Goal: Task Accomplishment & Management: Complete application form

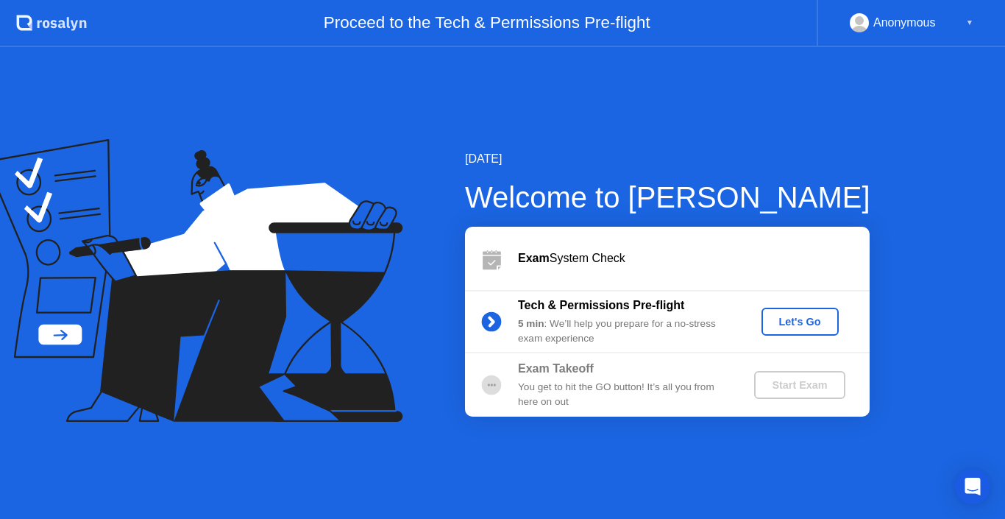
click at [807, 312] on button "Let's Go" at bounding box center [800, 322] width 77 height 28
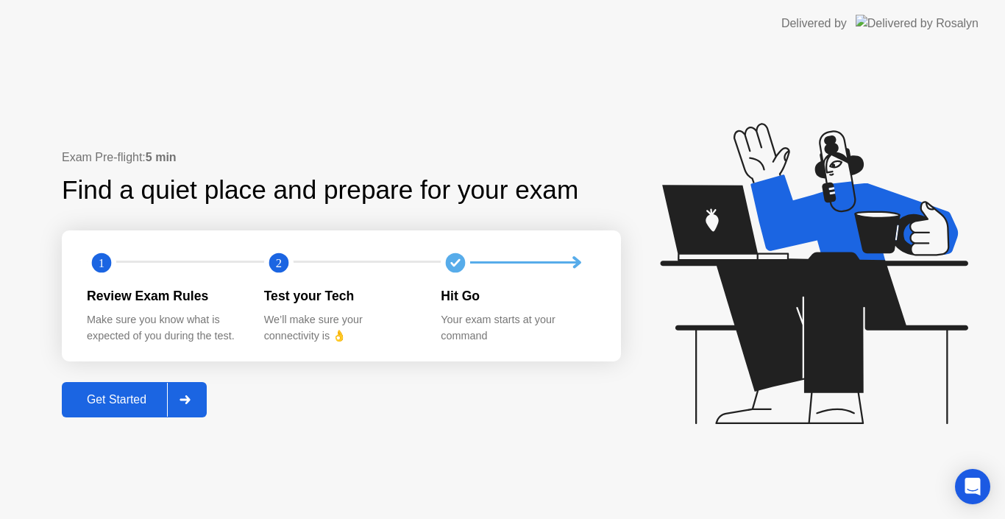
click at [105, 390] on button "Get Started" at bounding box center [134, 399] width 145 height 35
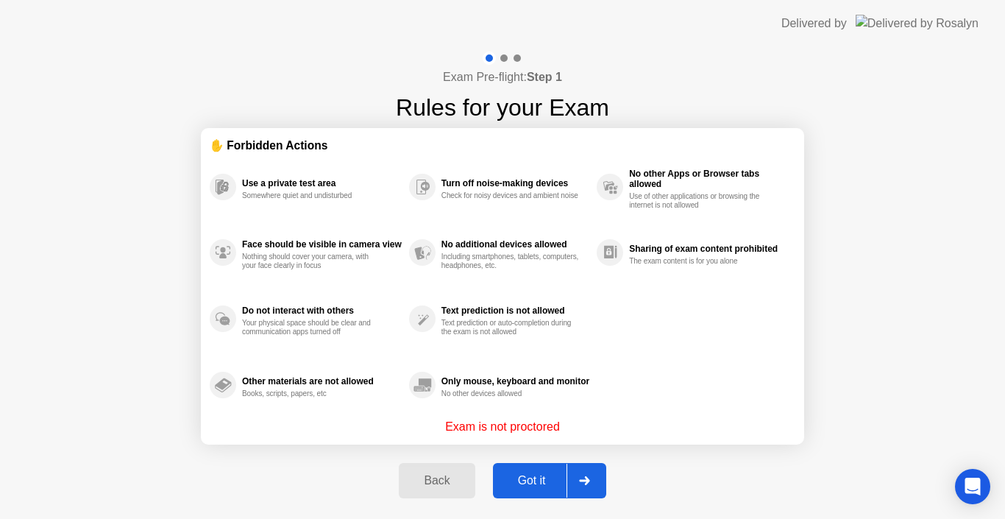
click at [548, 482] on div "Got it" at bounding box center [531, 480] width 69 height 13
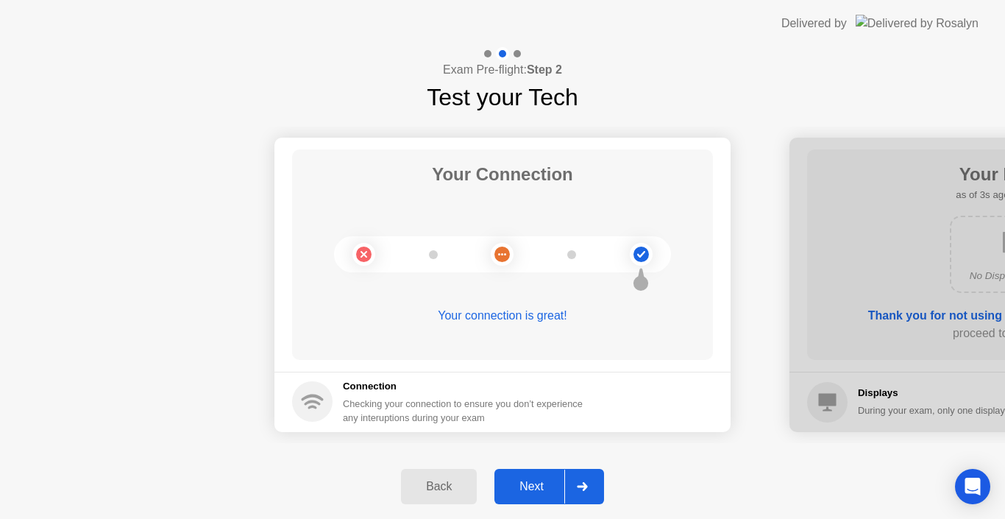
click at [541, 489] on div "Next" at bounding box center [531, 486] width 65 height 13
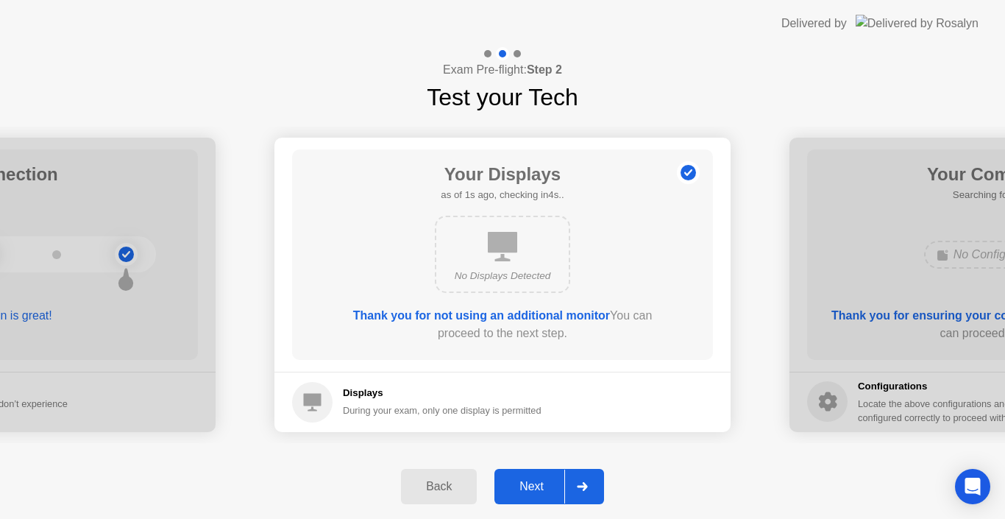
click at [541, 489] on div "Next" at bounding box center [531, 486] width 65 height 13
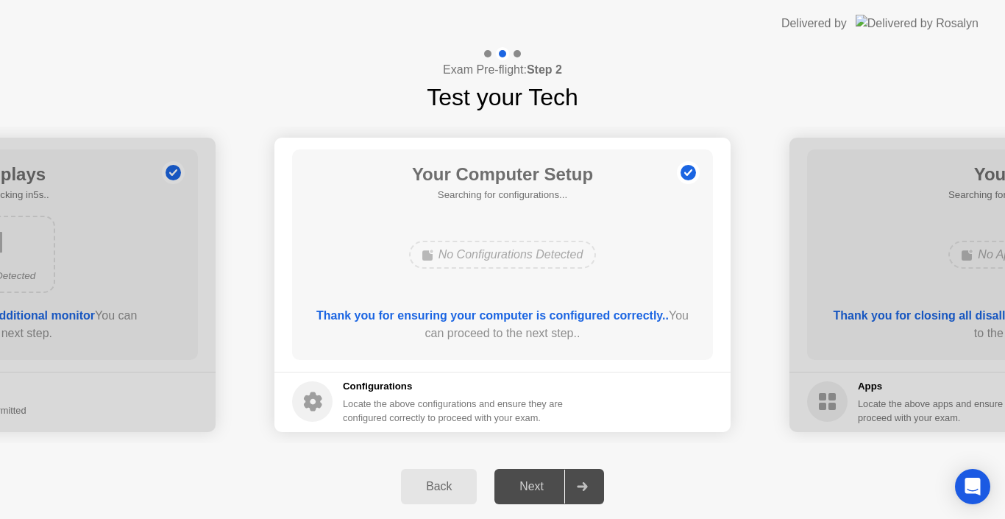
click at [541, 489] on div "Next" at bounding box center [531, 486] width 65 height 13
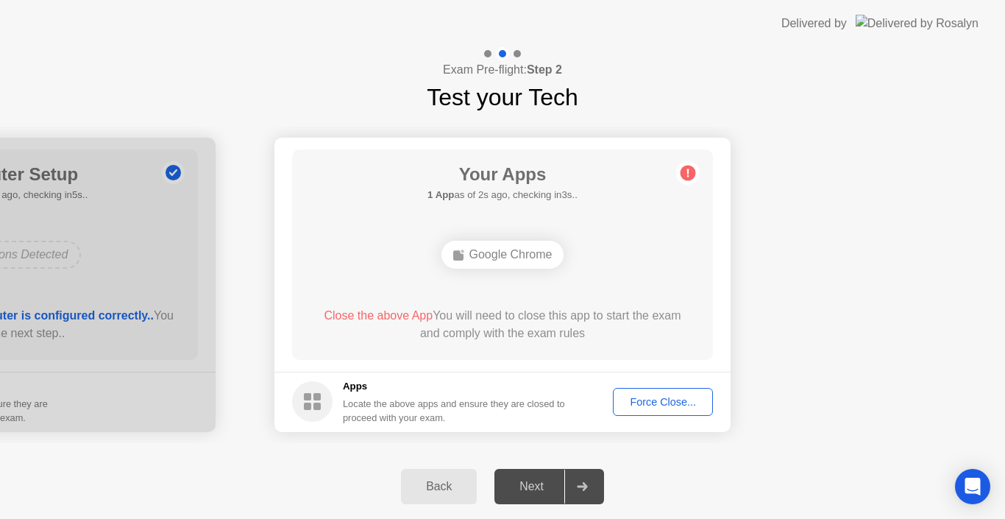
click at [676, 399] on div "Force Close..." at bounding box center [663, 402] width 90 height 12
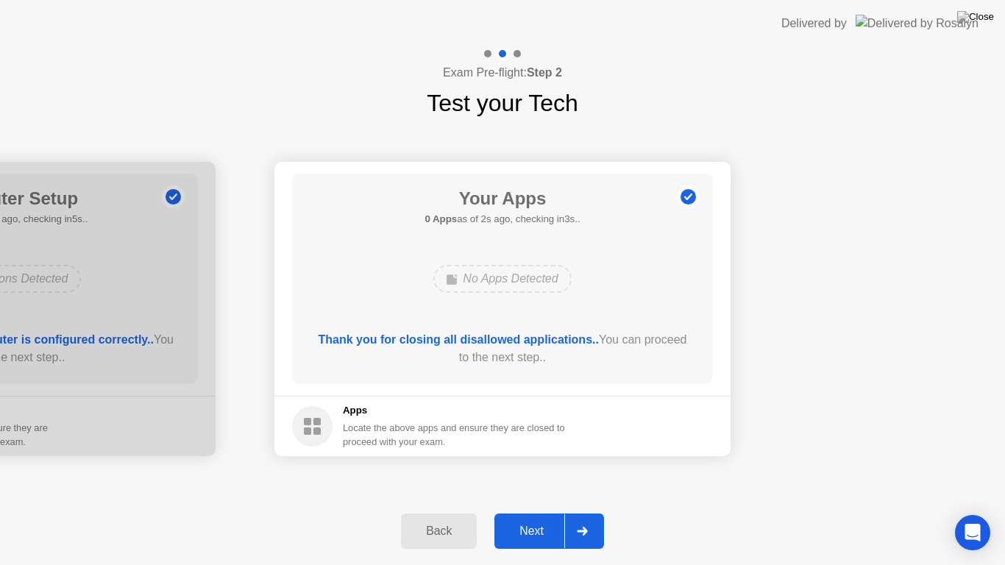
click at [530, 518] on div "Next" at bounding box center [531, 531] width 65 height 13
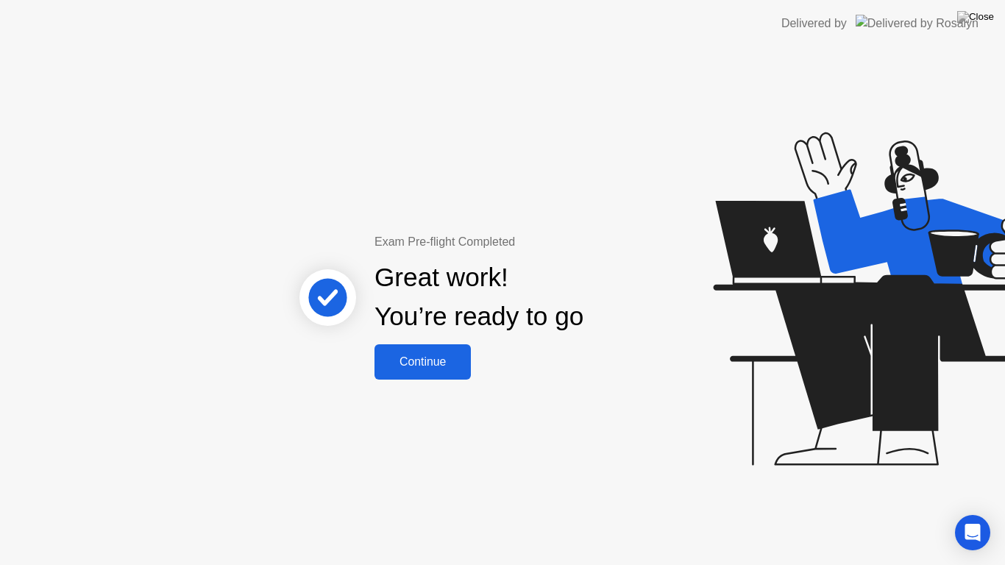
click at [461, 358] on div "Continue" at bounding box center [423, 361] width 88 height 13
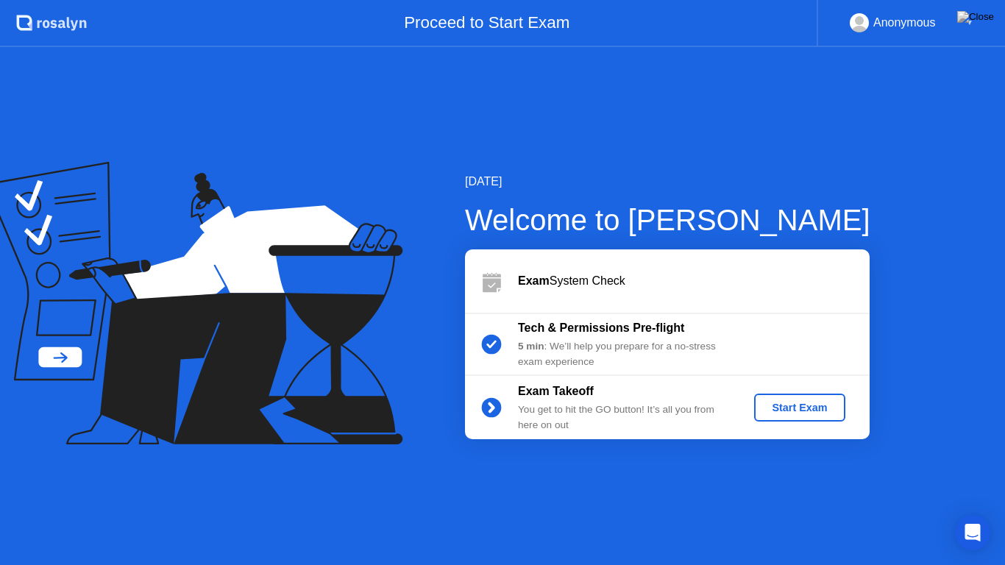
click at [780, 407] on div "Start Exam" at bounding box center [799, 408] width 79 height 12
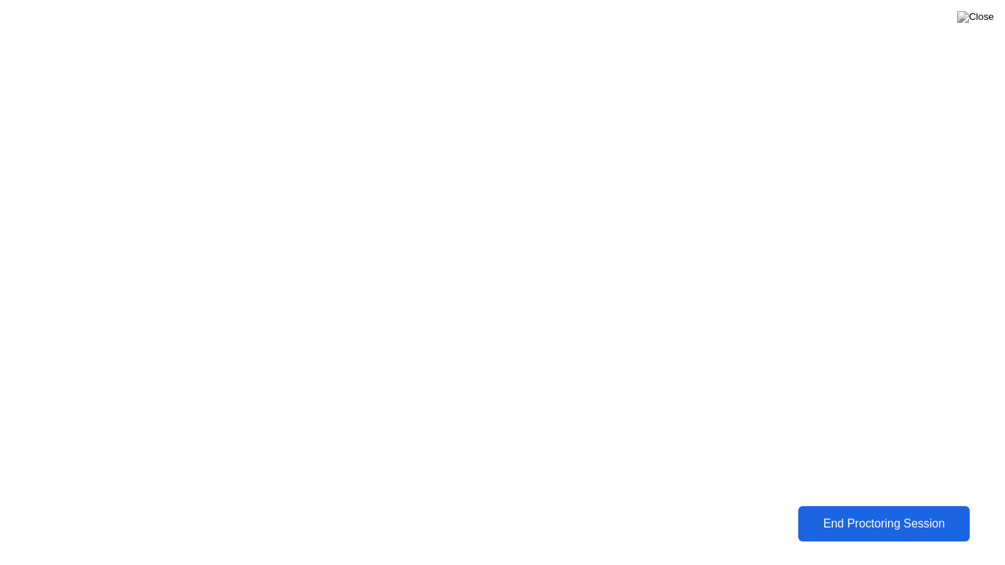
click at [873, 518] on div "End Proctoring Session" at bounding box center [884, 524] width 174 height 14
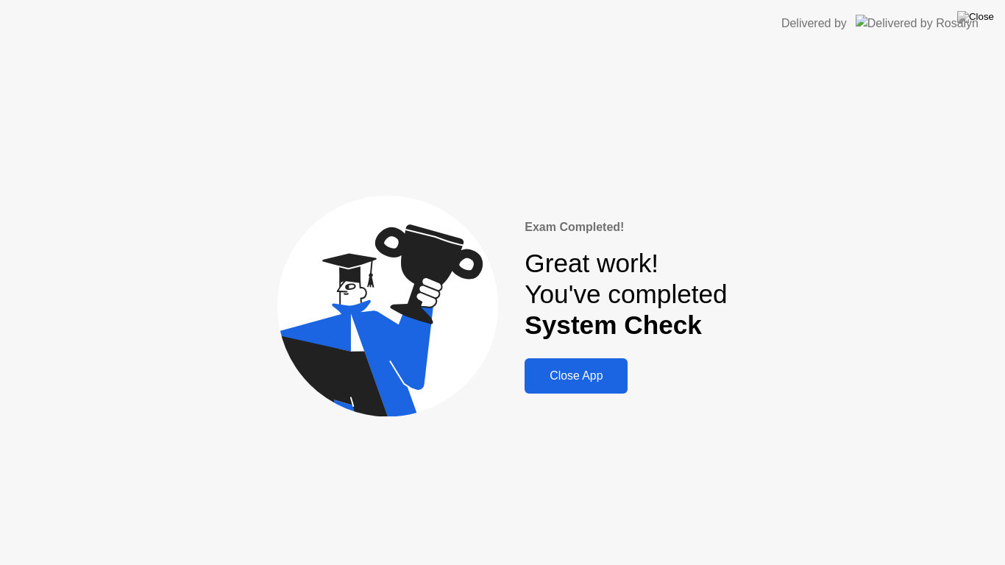
click at [573, 378] on div "Close App" at bounding box center [576, 375] width 94 height 13
